Goal: Check status: Check status

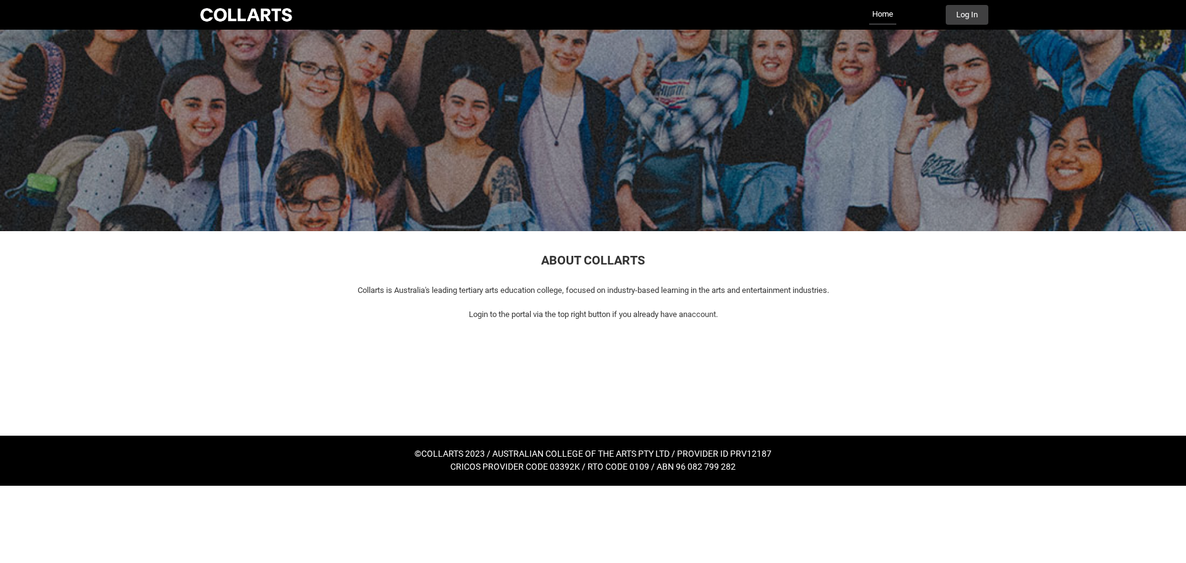
click at [939, 19] on div "Log In" at bounding box center [960, 15] width 55 height 20
click at [945, 18] on button "Log In" at bounding box center [966, 15] width 43 height 20
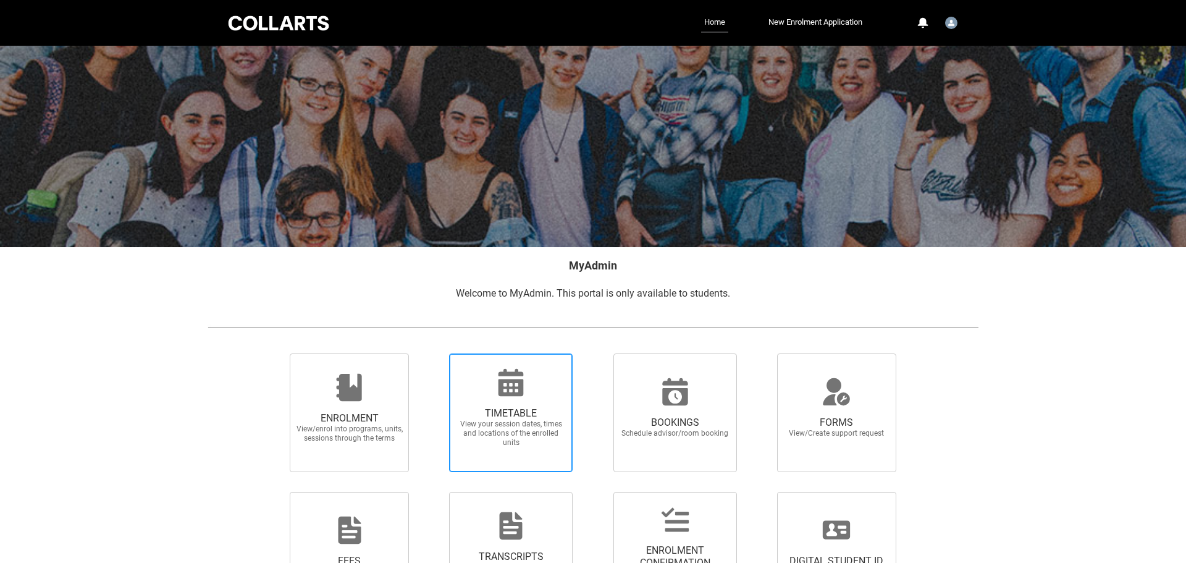
click at [490, 446] on span "View your session dates, times and locations of the enrolled units" at bounding box center [510, 433] width 109 height 28
click at [433, 353] on input "TIMETABLE View your session dates, times and locations of the enrolled units" at bounding box center [433, 353] width 1 height 1
radio input "true"
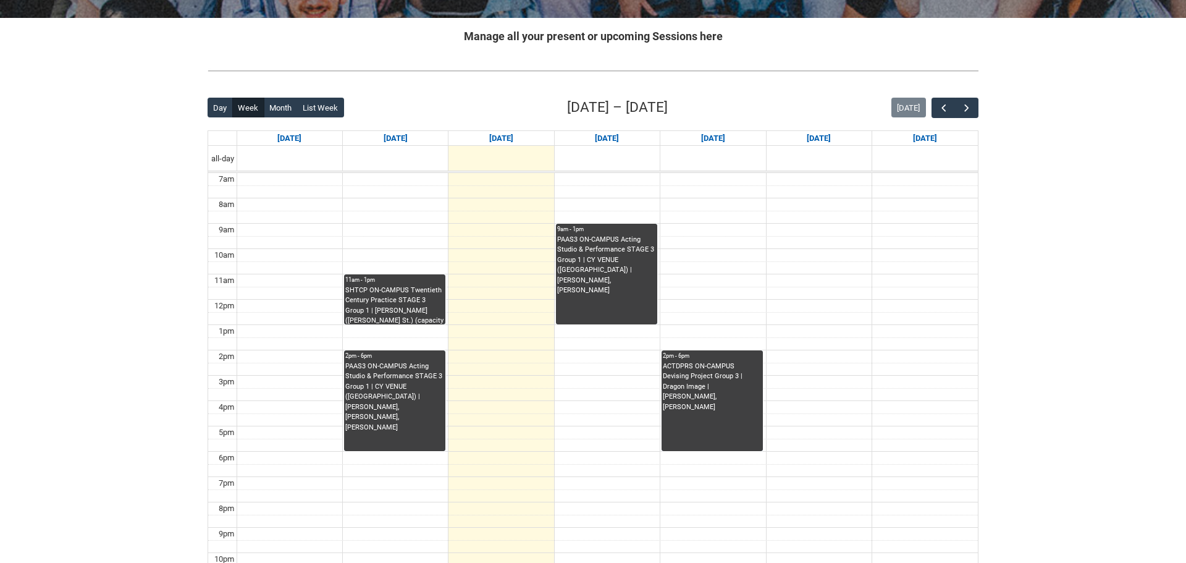
scroll to position [233, 0]
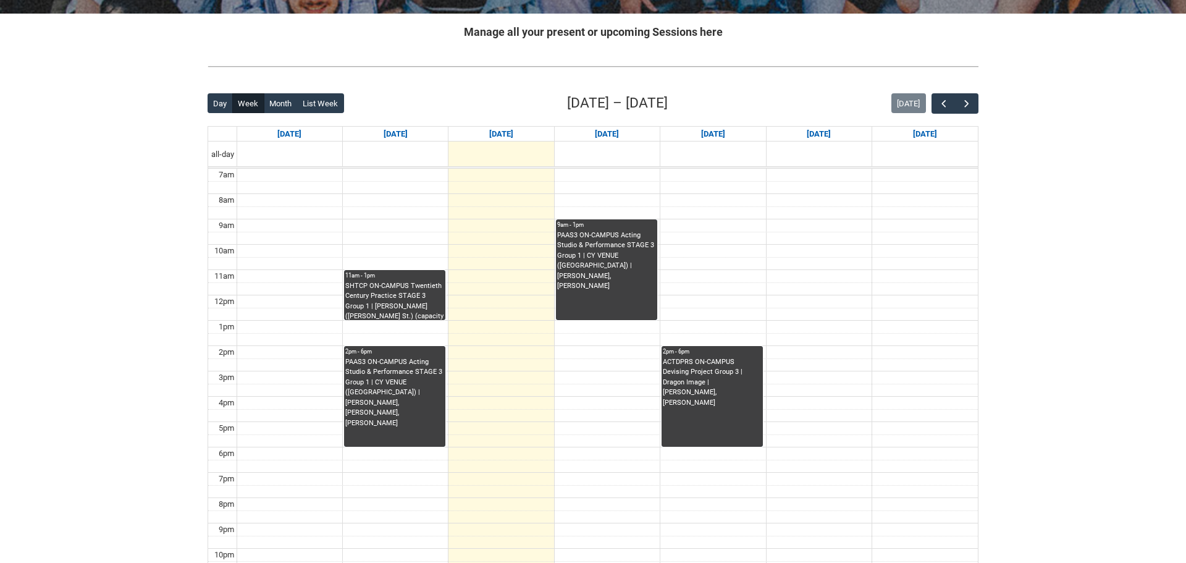
click at [588, 306] on div "PAAS3 ON-CAMPUS Acting Studio & Performance STAGE 3 Group 1 | CY VENUE ([GEOGRA…" at bounding box center [606, 275] width 99 height 90
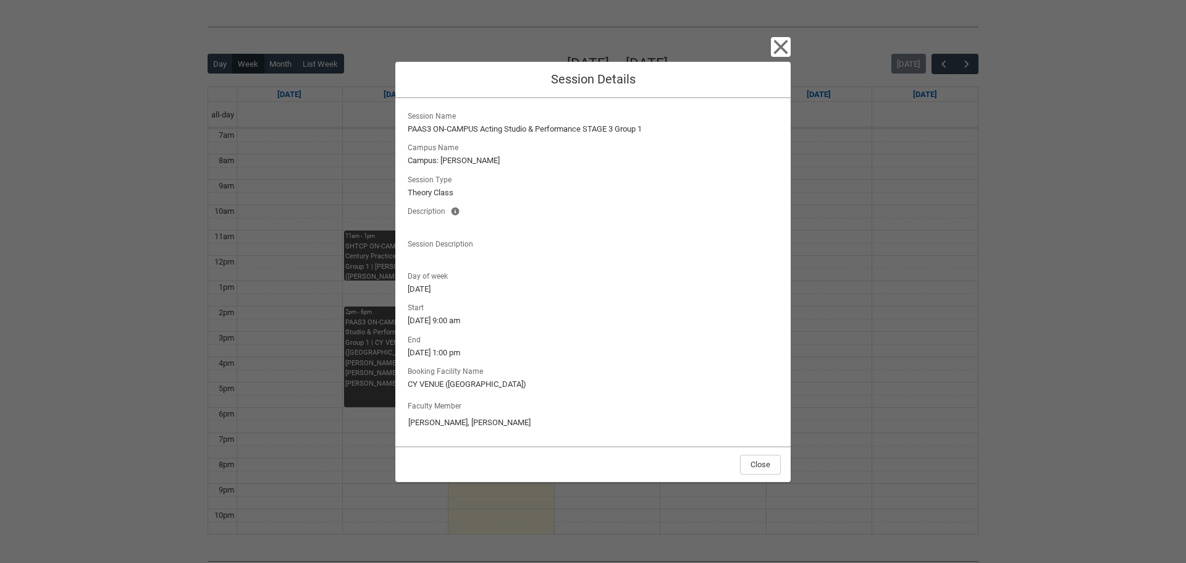
scroll to position [271, 0]
